Goal: Use online tool/utility

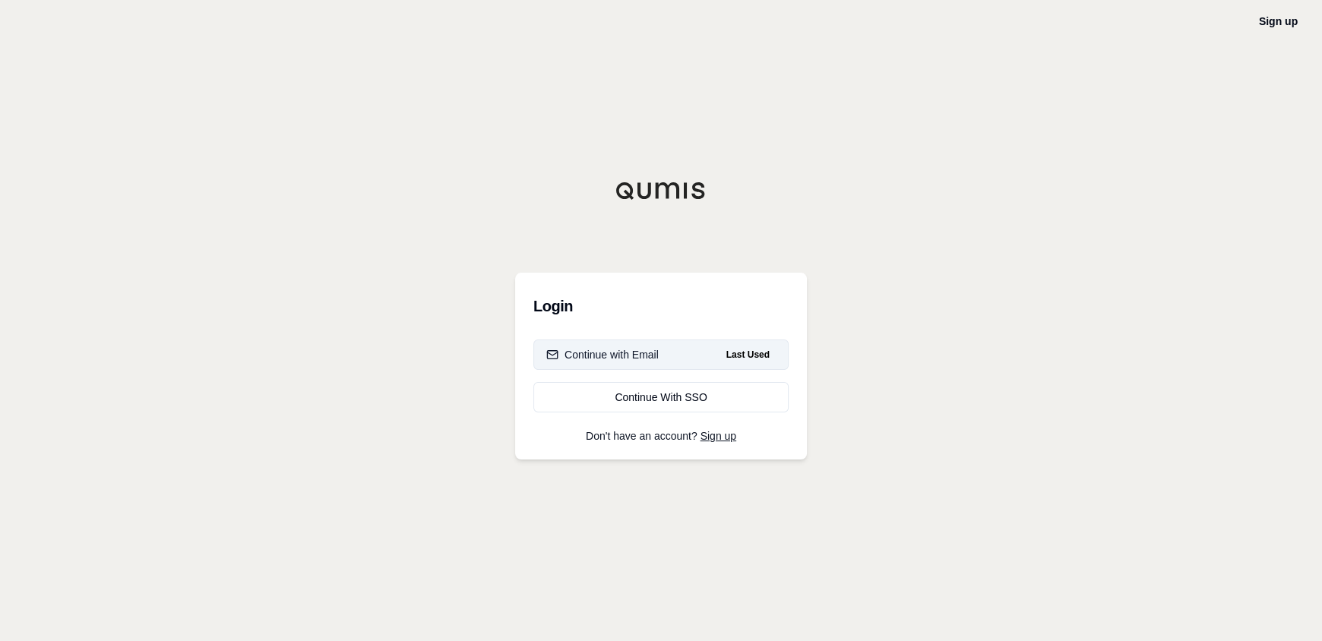
click at [607, 343] on button "Continue with Email Last Used" at bounding box center [660, 355] width 255 height 30
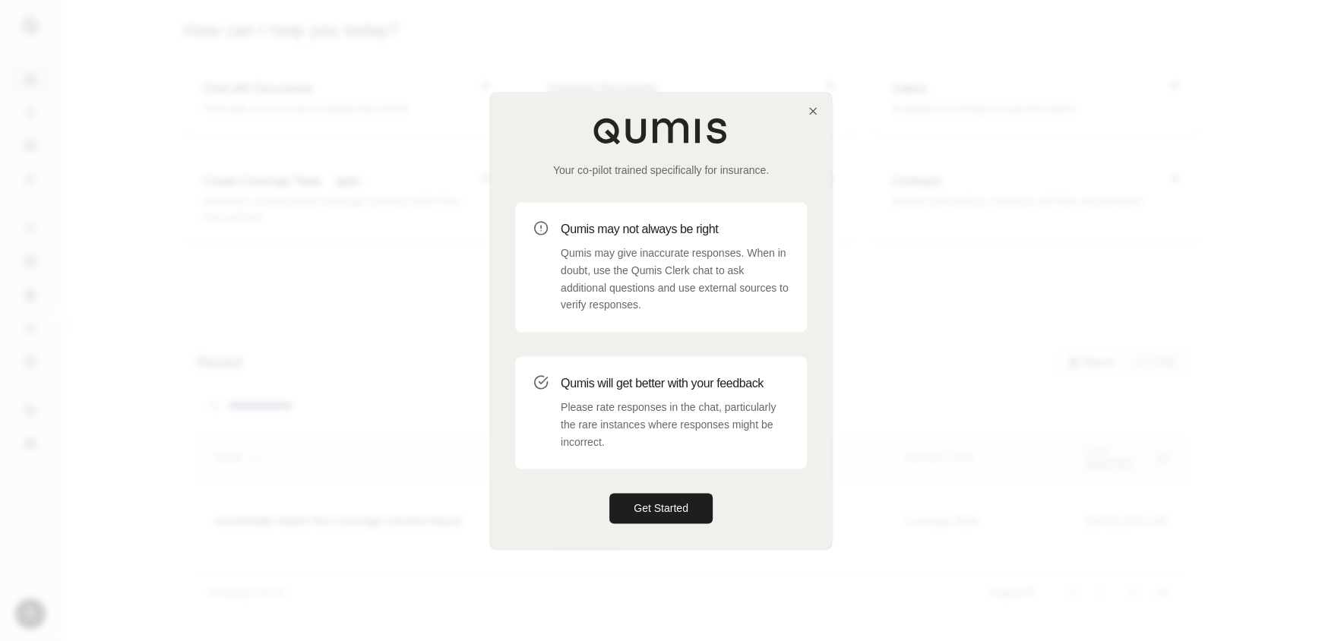
click at [643, 524] on div "Your co-pilot trained specifically for insurance. Qumis may not always be right…" at bounding box center [661, 320] width 340 height 455
click at [643, 518] on button "Get Started" at bounding box center [660, 509] width 103 height 30
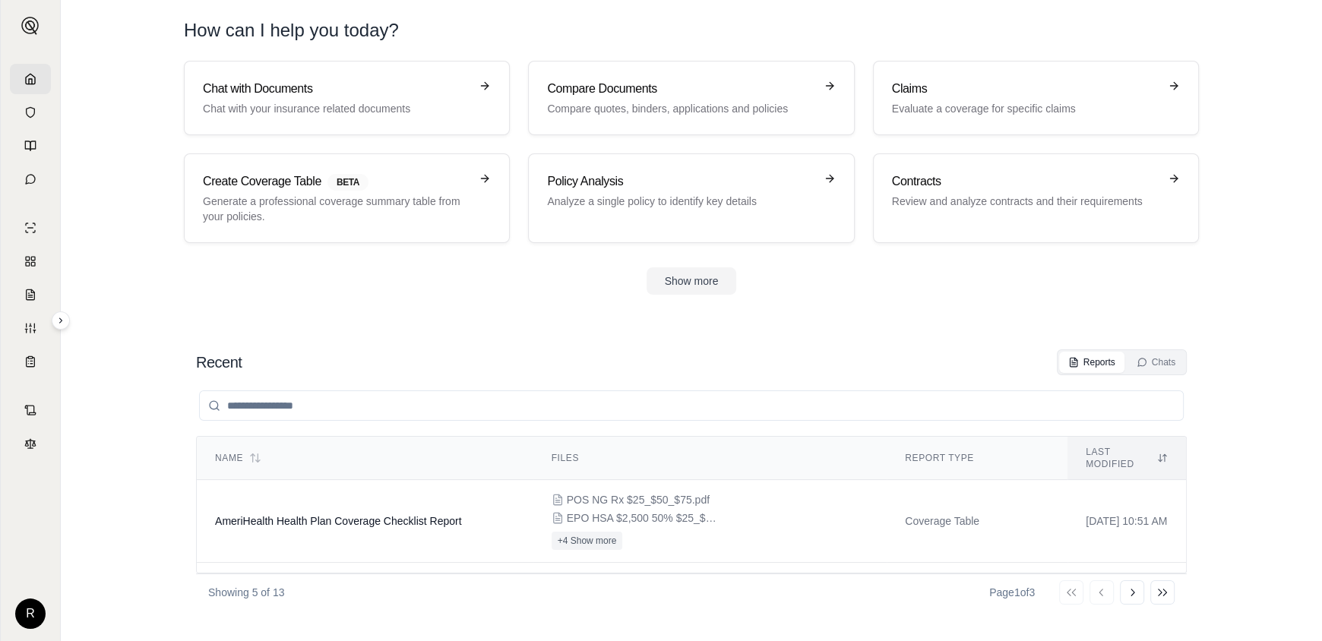
drag, startPoint x: 160, startPoint y: 402, endPoint x: 160, endPoint y: 433, distance: 31.2
click at [687, 282] on button "Show more" at bounding box center [692, 280] width 90 height 27
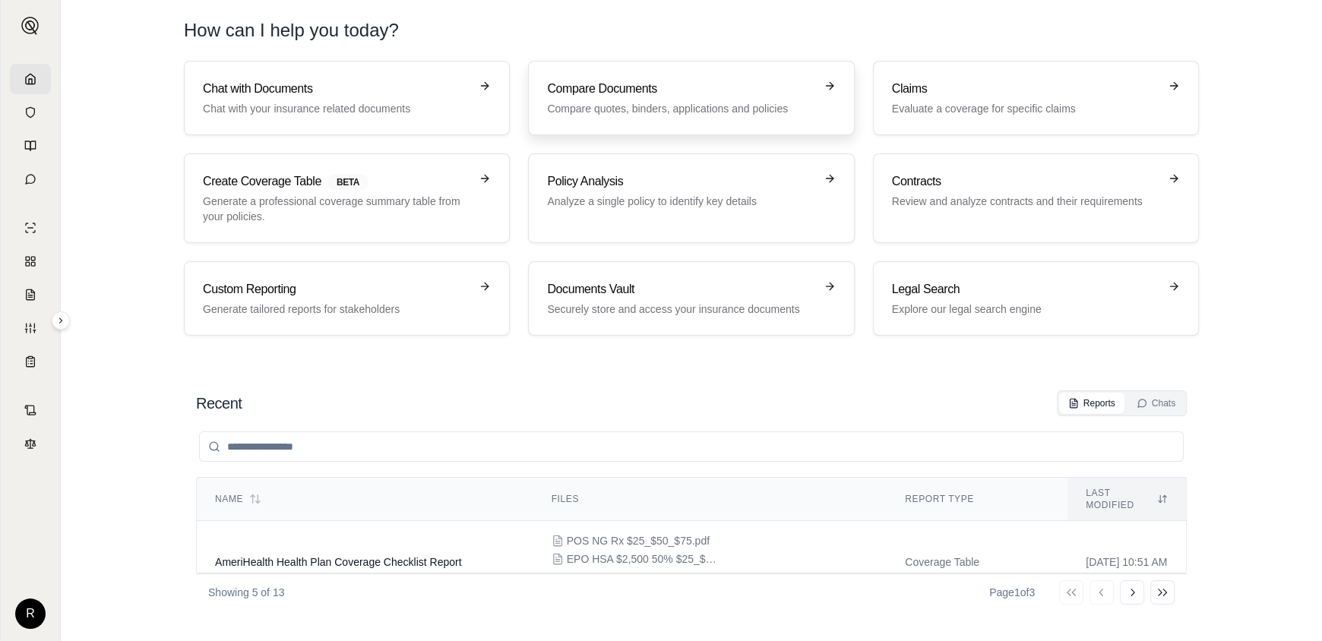
click at [571, 93] on h3 "Compare Documents" at bounding box center [680, 89] width 267 height 18
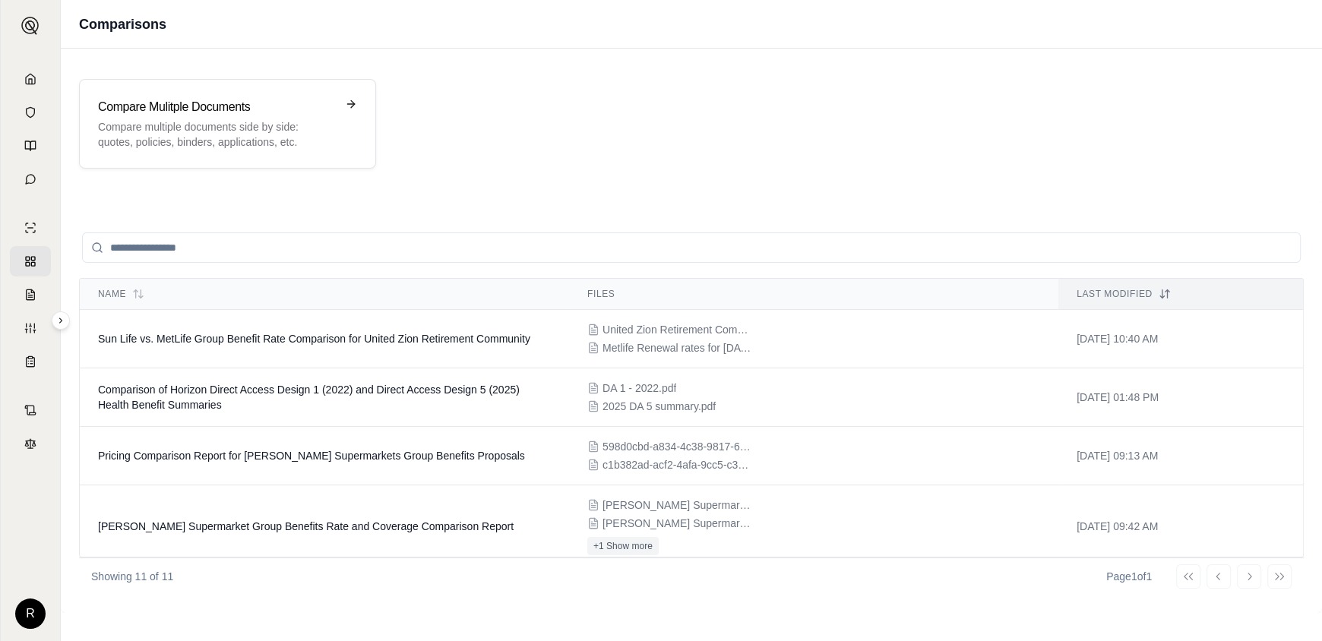
click at [356, 255] on input "search" at bounding box center [691, 248] width 1219 height 30
click at [258, 128] on p "Compare multiple documents side by side: quotes, policies, binders, application…" at bounding box center [217, 134] width 238 height 30
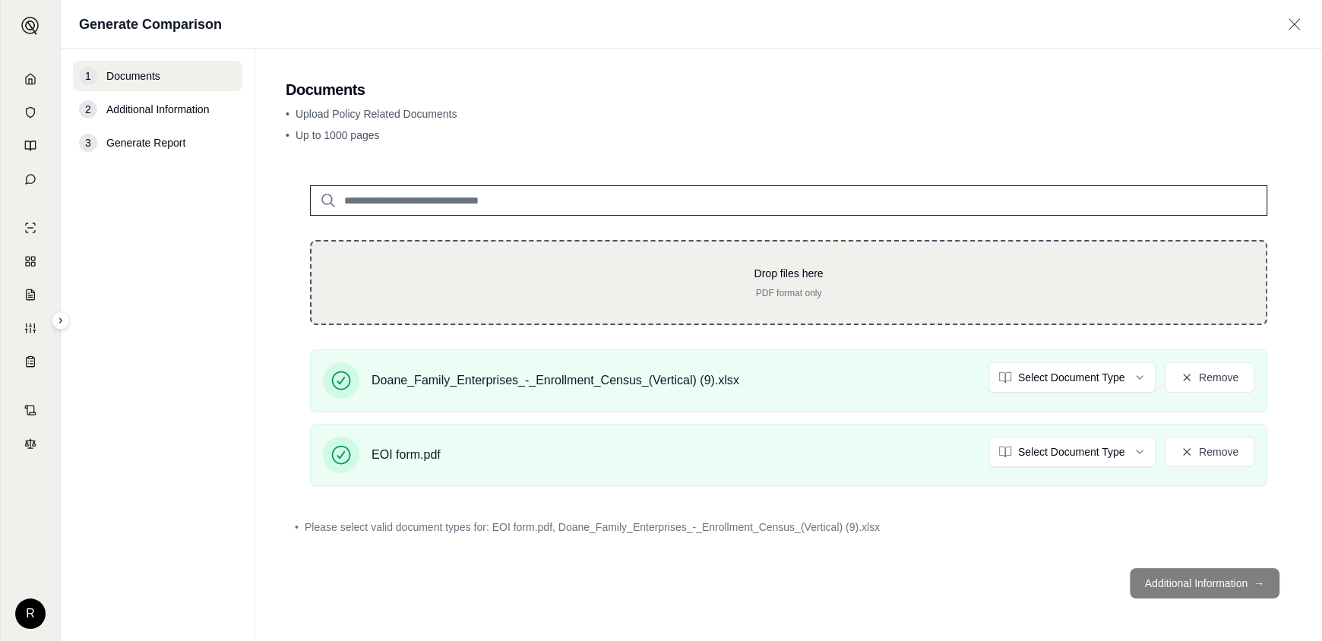
click at [555, 267] on p "Drop files here" at bounding box center [789, 273] width 906 height 15
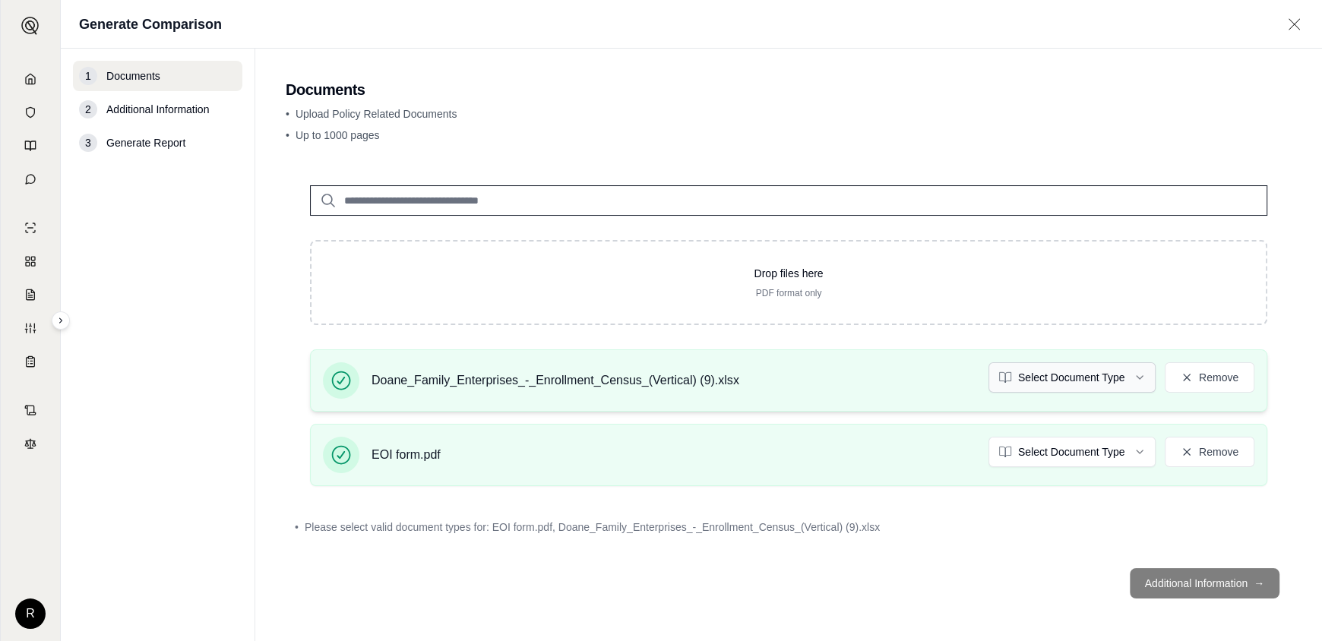
click at [1040, 370] on html "R Generate Comparison 1 Documents 2 Additional Information 3 Generate Report Do…" at bounding box center [661, 320] width 1322 height 641
click at [1071, 457] on html "R Generate Comparison 1 Documents 2 Additional Information 3 Generate Report Do…" at bounding box center [661, 320] width 1322 height 641
click at [1208, 582] on footer "Additional Information →" at bounding box center [789, 583] width 1006 height 55
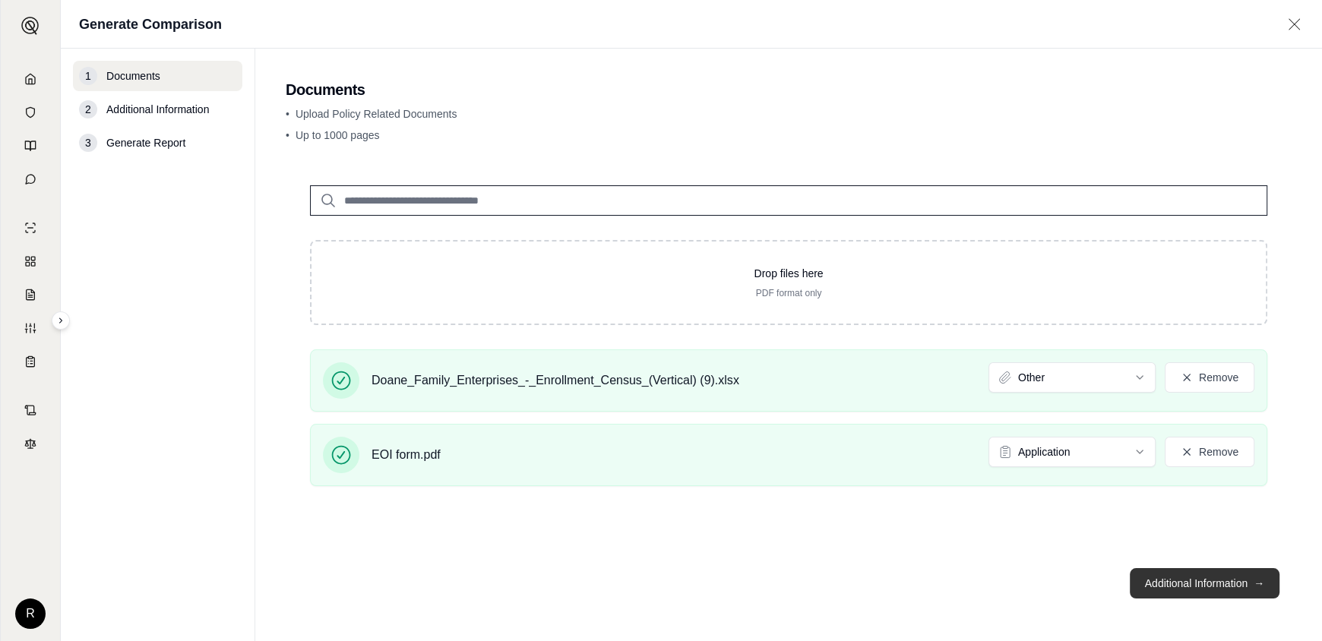
click at [1166, 585] on button "Additional Information →" at bounding box center [1205, 583] width 150 height 30
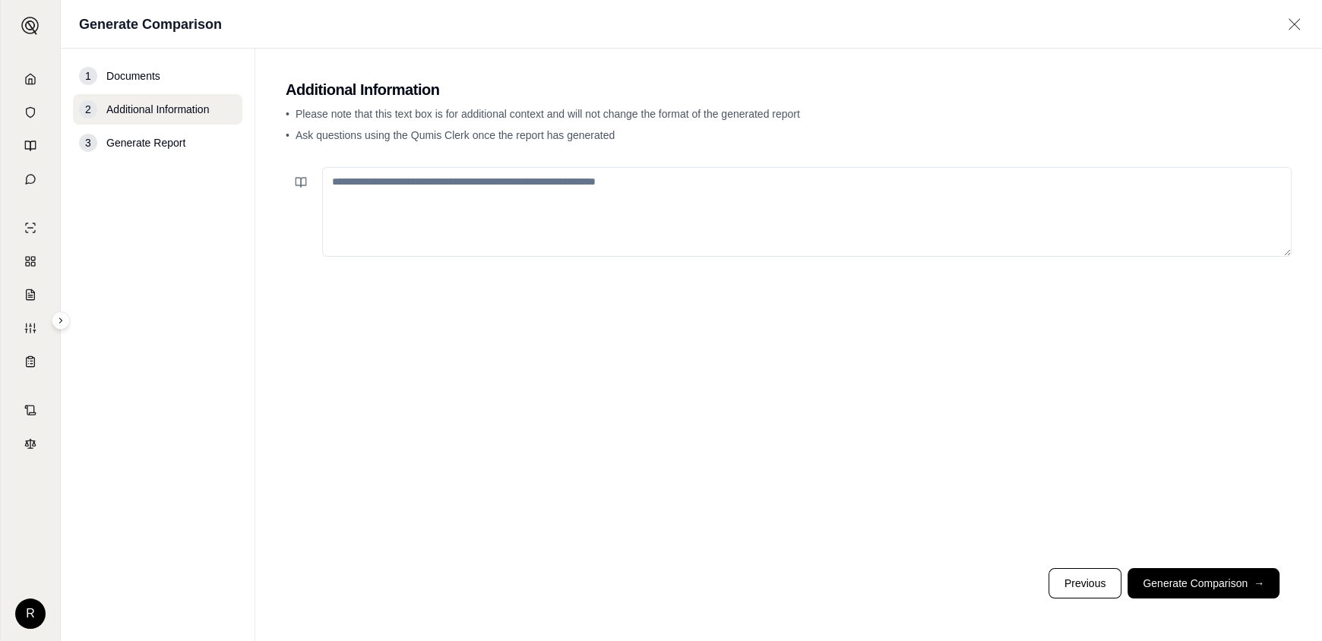
click at [502, 204] on textarea at bounding box center [807, 212] width 970 height 90
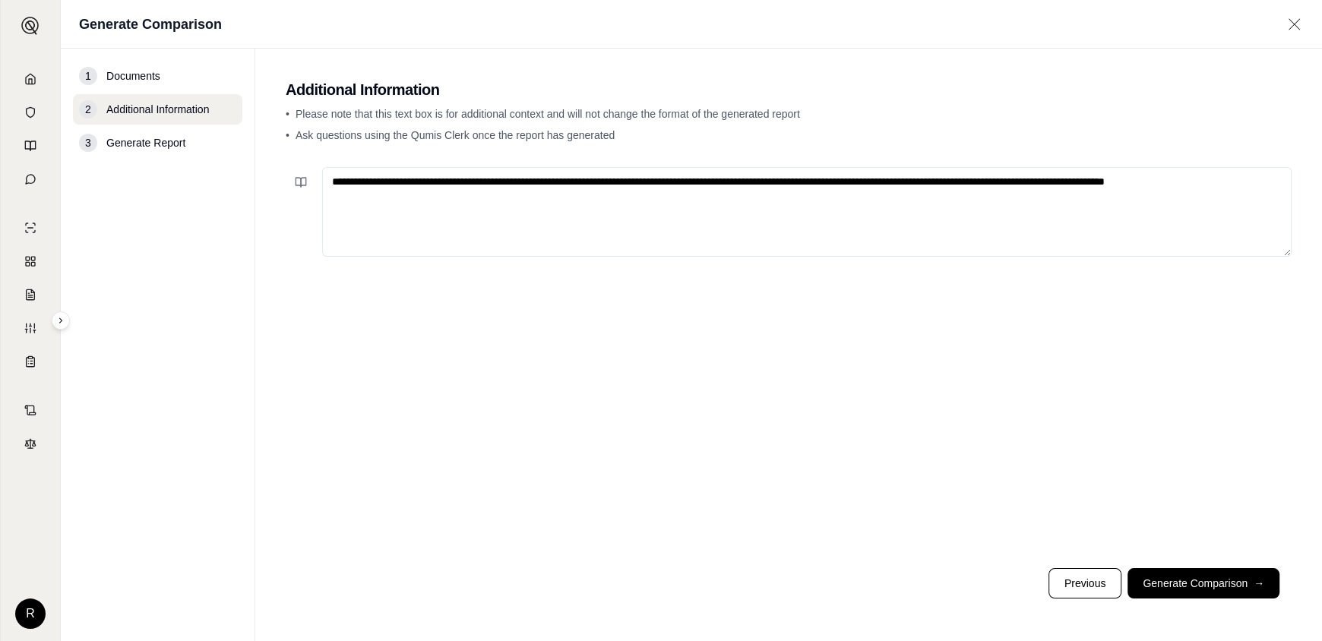
click at [368, 181] on textarea "**********" at bounding box center [807, 212] width 970 height 90
type textarea "**********"
click at [1196, 573] on button "Generate Comparison →" at bounding box center [1204, 583] width 152 height 30
